Goal: Transaction & Acquisition: Book appointment/travel/reservation

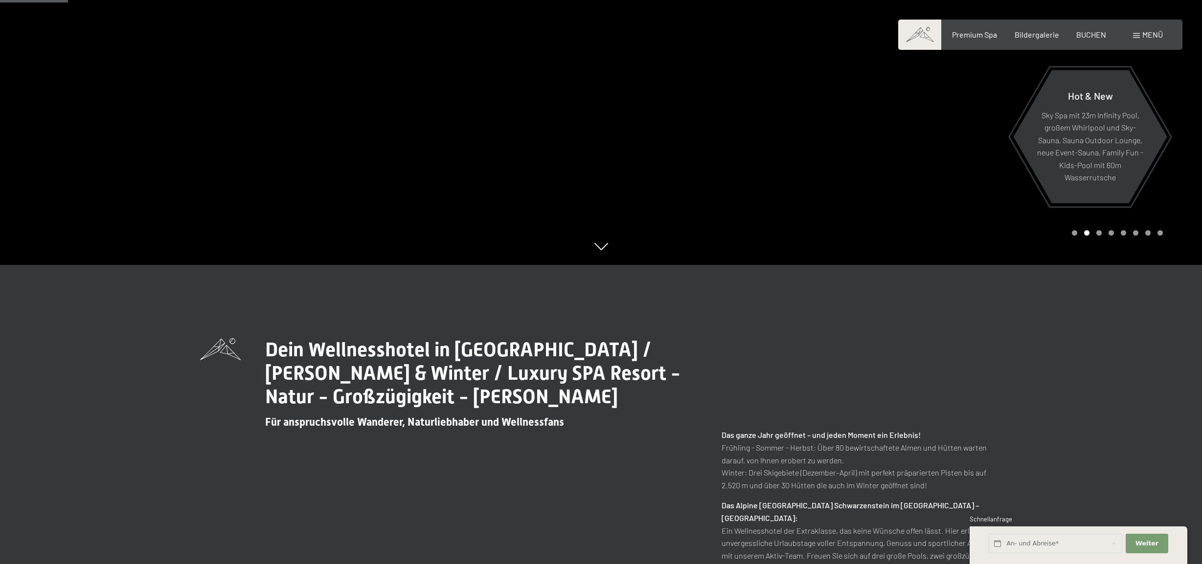
scroll to position [342, 0]
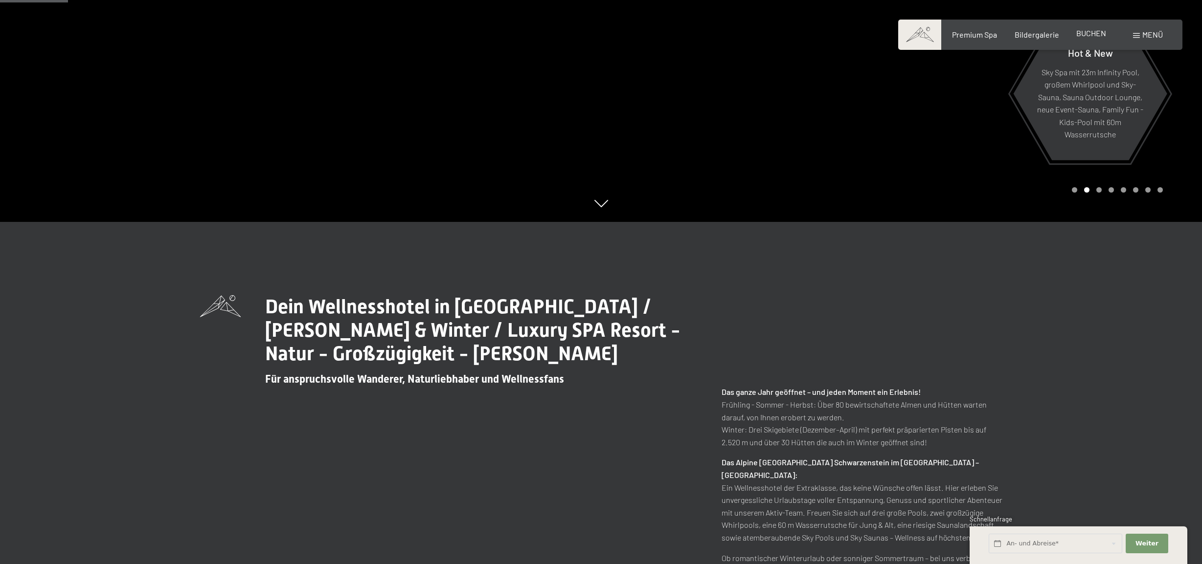
click at [1096, 35] on span "BUCHEN" at bounding box center [1091, 32] width 30 height 9
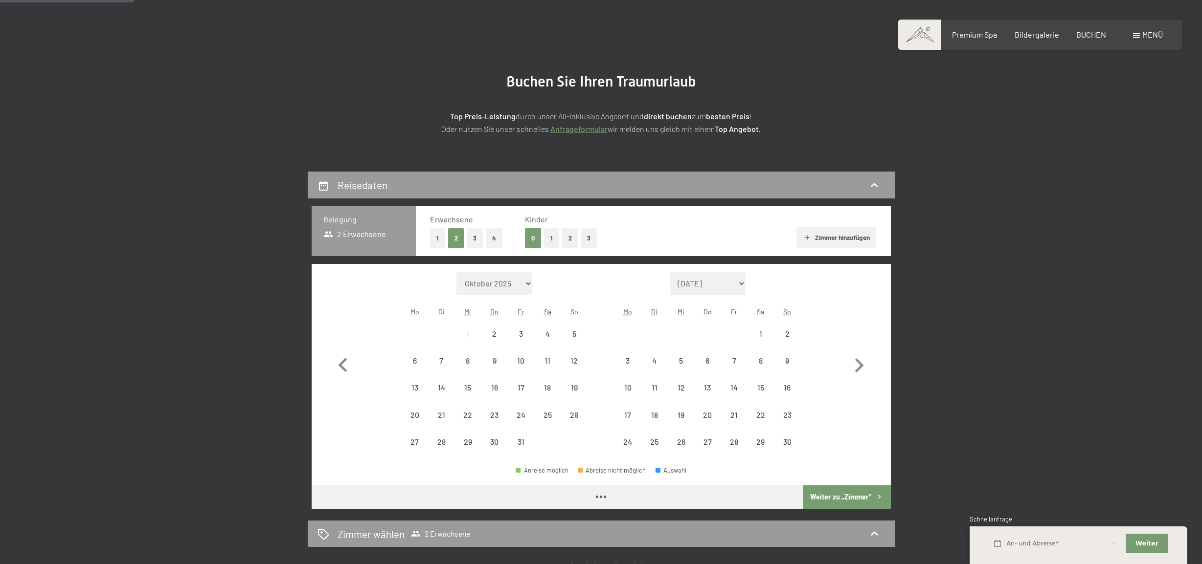
scroll to position [98, 0]
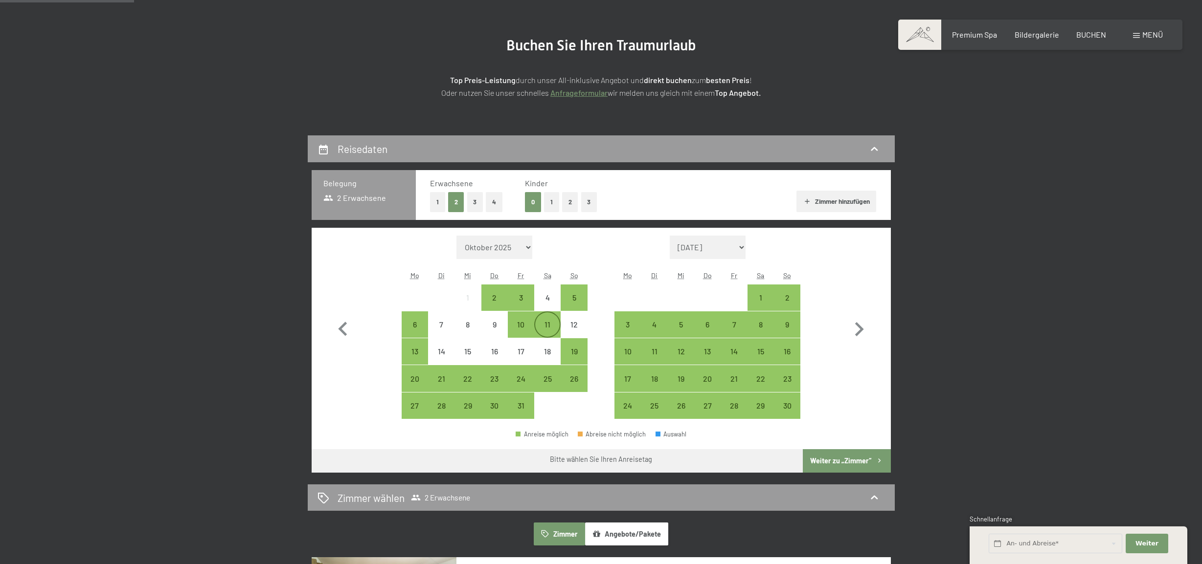
click at [551, 318] on div "11" at bounding box center [547, 324] width 24 height 24
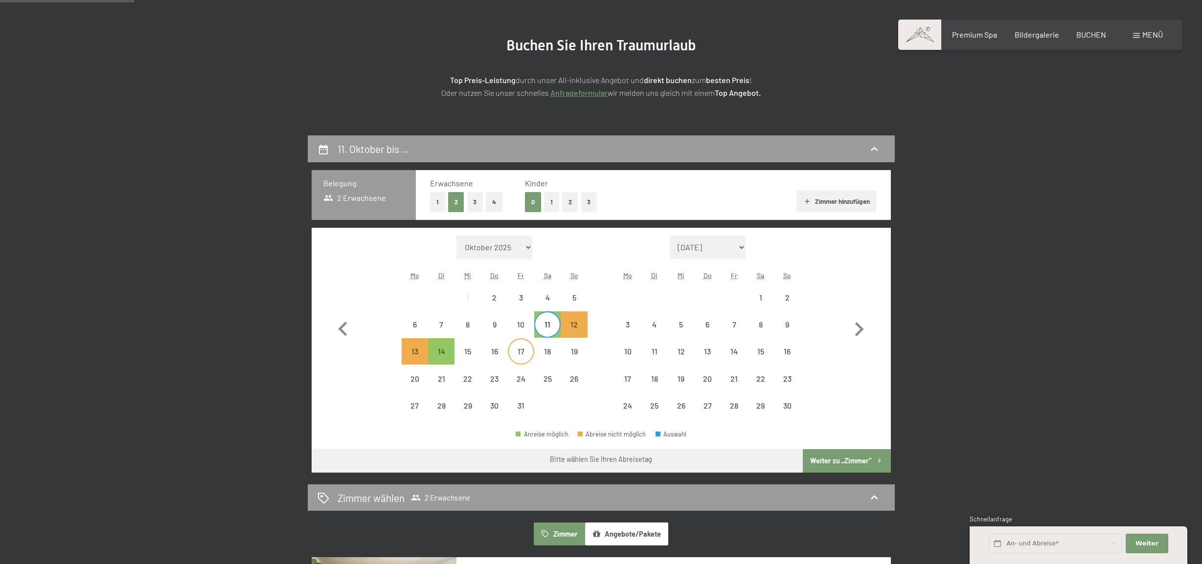
click at [511, 356] on div "17" at bounding box center [521, 360] width 24 height 24
